Goal: Navigation & Orientation: Find specific page/section

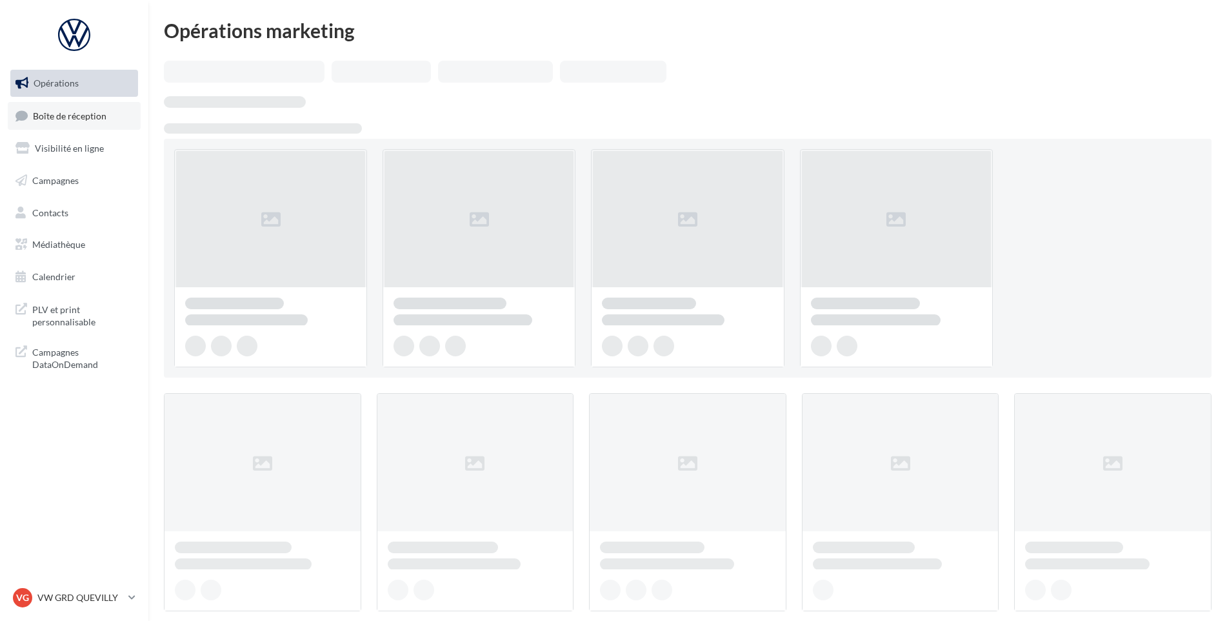
click at [69, 119] on span "Boîte de réception" at bounding box center [70, 115] width 74 height 11
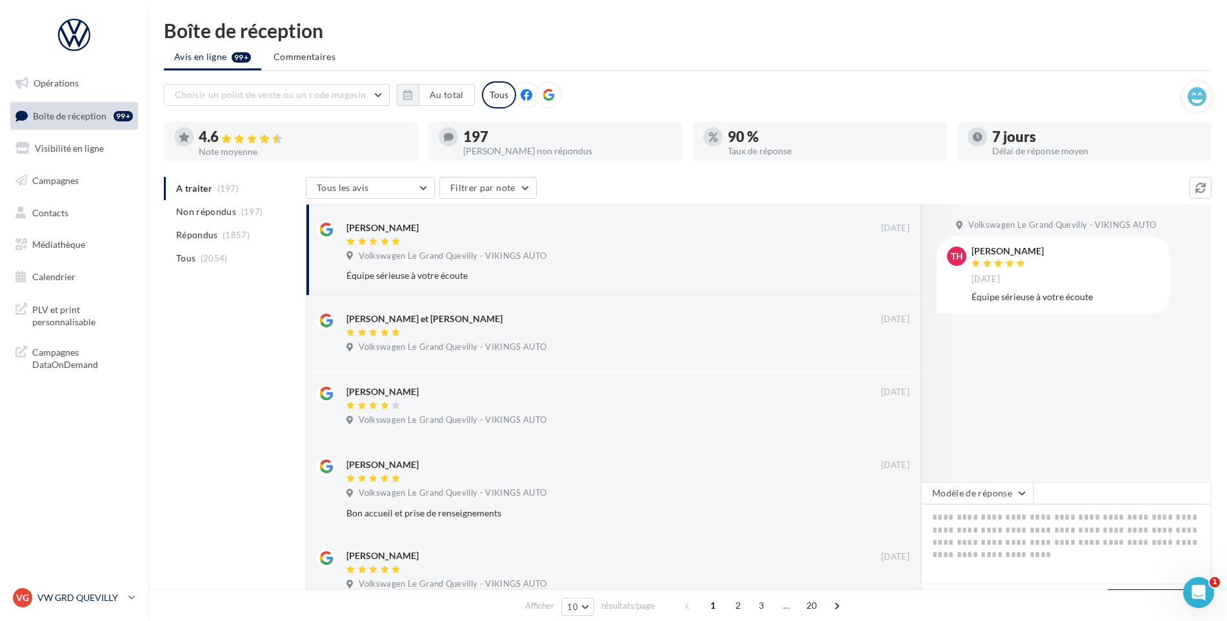
click at [55, 592] on p "VW GRD QUEVILLY" at bounding box center [80, 597] width 86 height 13
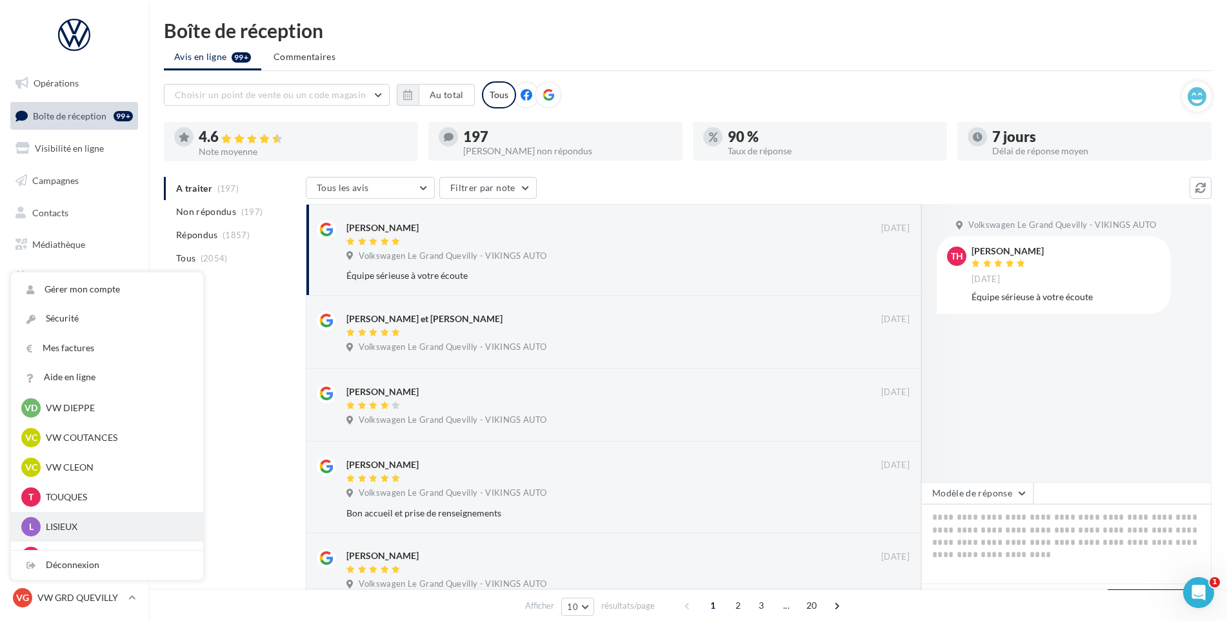
scroll to position [387, 0]
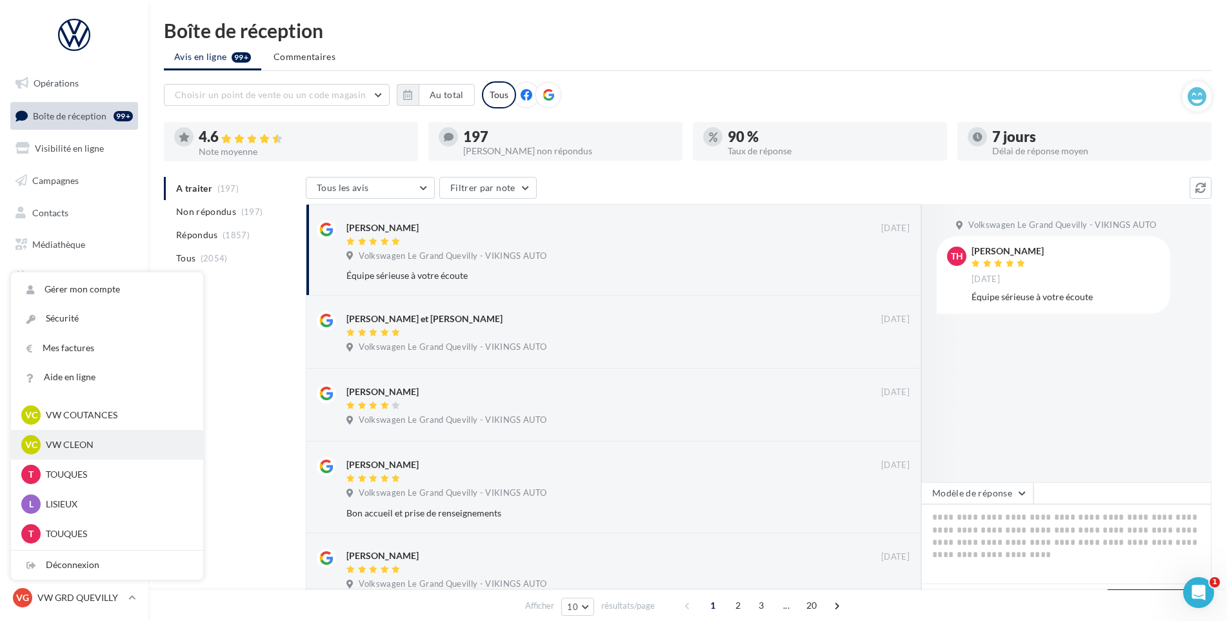
click at [105, 454] on div "VC VW CLEON vw-cle-vau" at bounding box center [107, 444] width 172 height 19
click at [105, 447] on p "VW CLEON" at bounding box center [117, 444] width 142 height 13
